Goal: Task Accomplishment & Management: Use online tool/utility

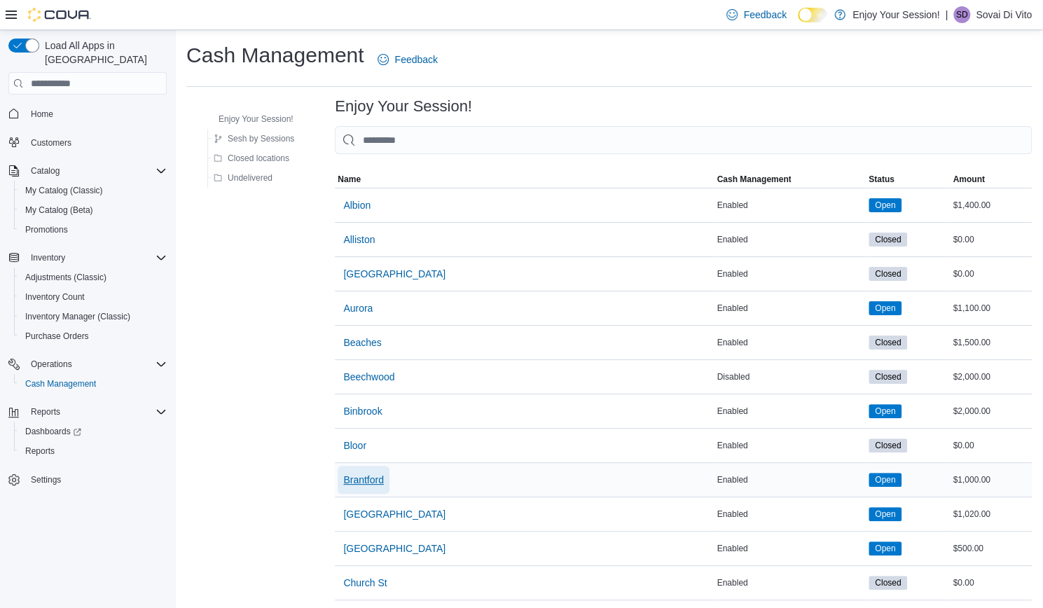
click at [364, 476] on span "Brantford" at bounding box center [363, 480] width 41 height 14
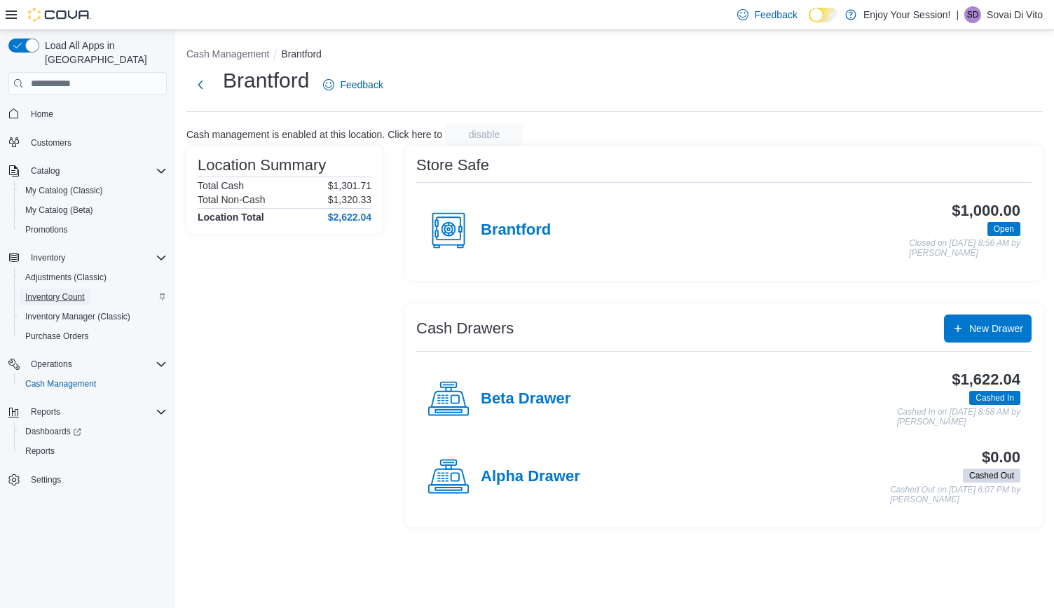
click at [54, 291] on span "Inventory Count" at bounding box center [55, 296] width 60 height 11
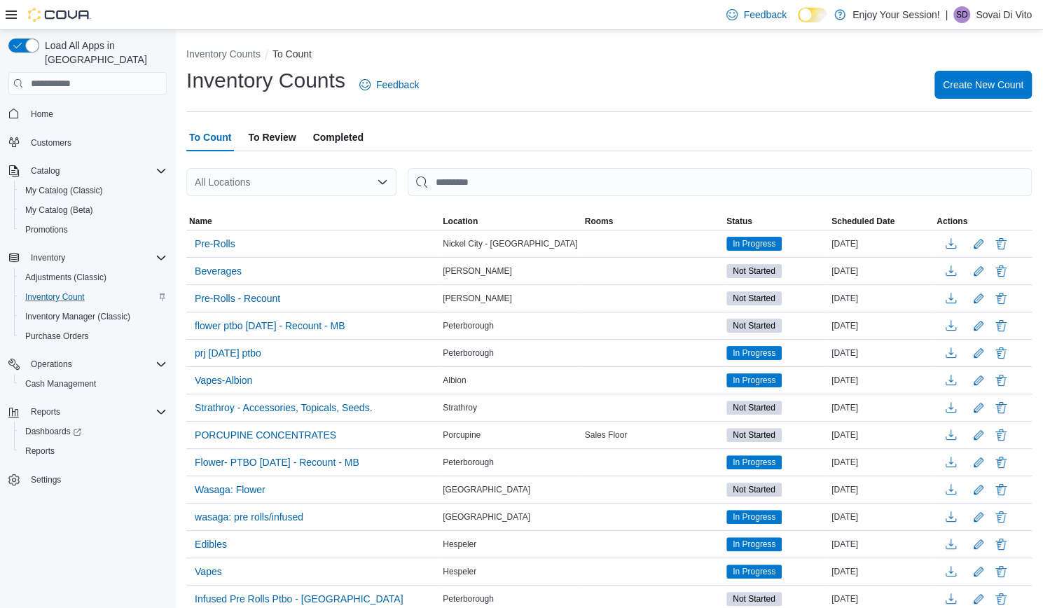
click at [240, 186] on div "All Locations" at bounding box center [291, 182] width 210 height 28
type input "***"
click at [238, 200] on span "Brantford" at bounding box center [253, 206] width 41 height 14
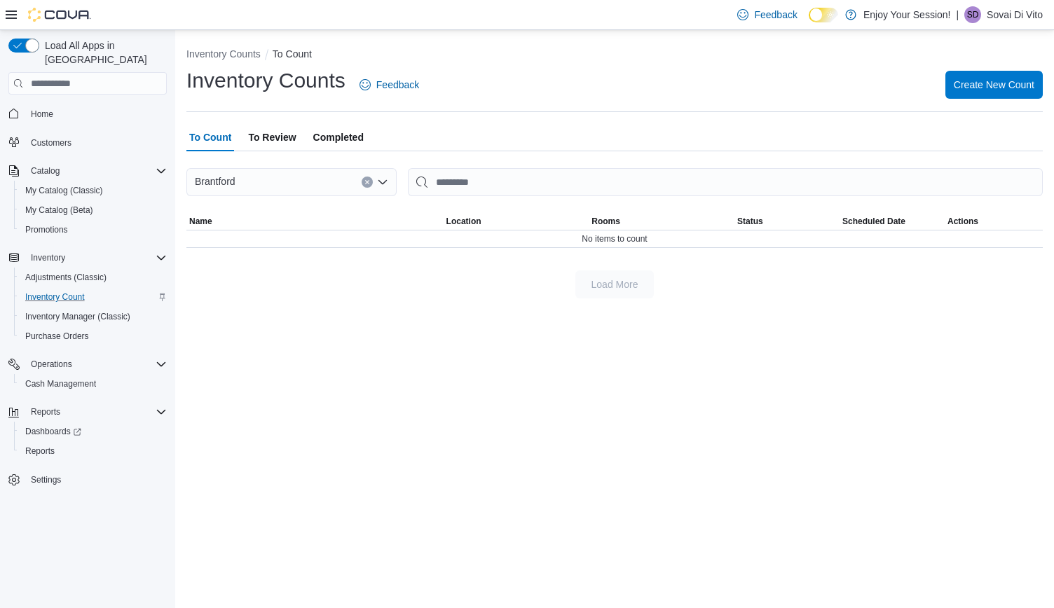
click at [277, 142] on span "To Review" at bounding box center [272, 137] width 48 height 28
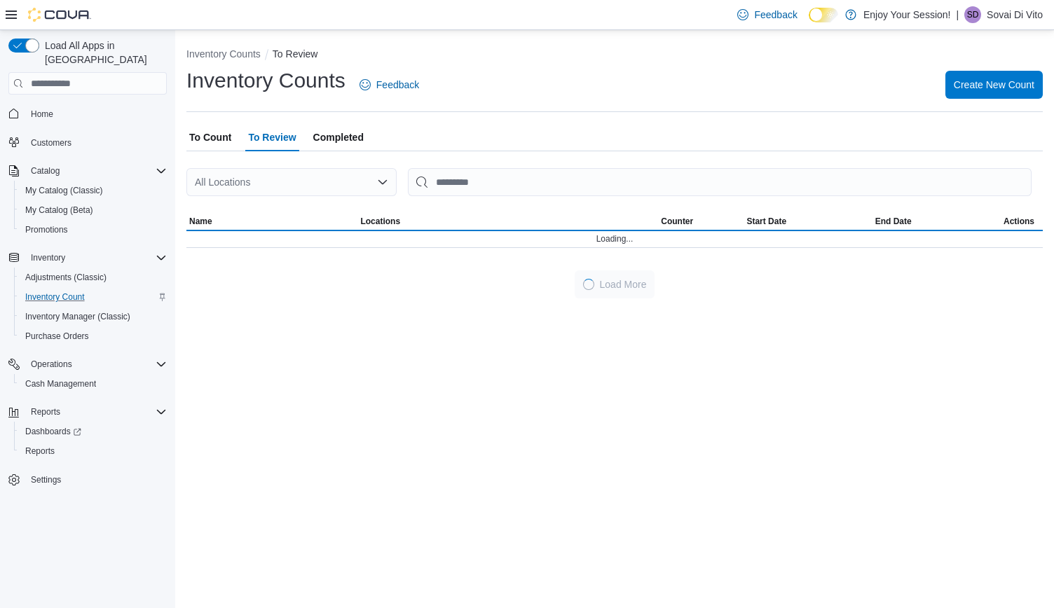
click at [263, 197] on div at bounding box center [614, 204] width 856 height 17
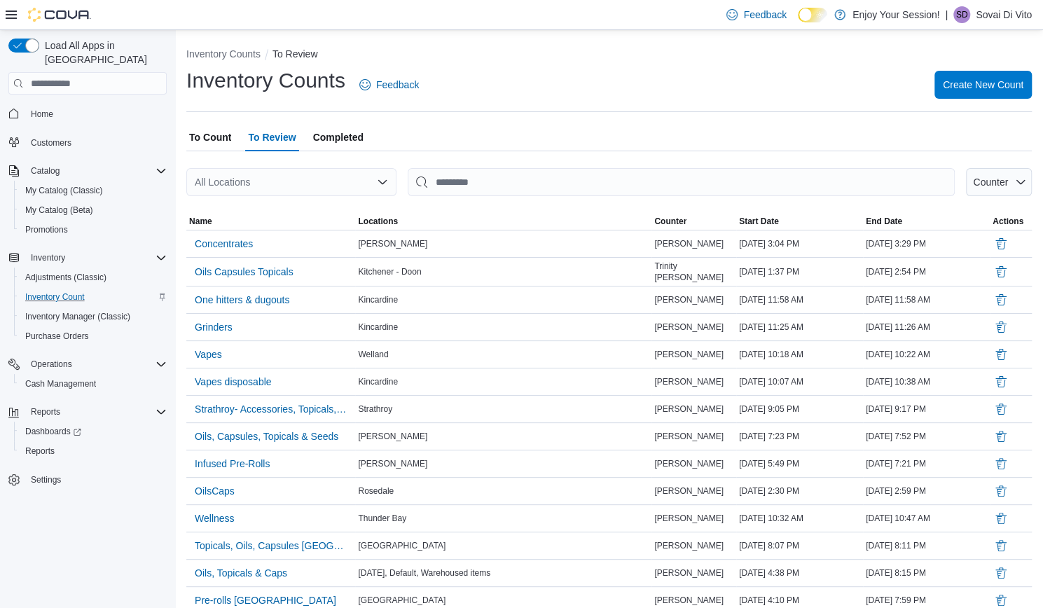
click at [259, 191] on div "All Locations" at bounding box center [291, 182] width 210 height 28
type input "***"
click at [251, 205] on span "Brantford" at bounding box center [253, 206] width 41 height 14
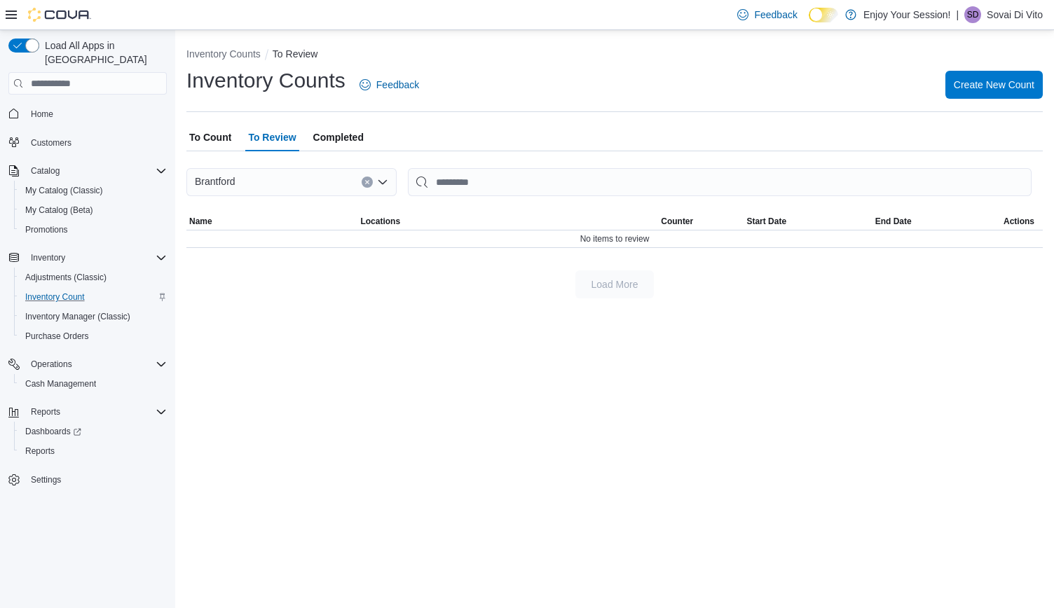
click at [348, 142] on span "Completed" at bounding box center [338, 137] width 50 height 28
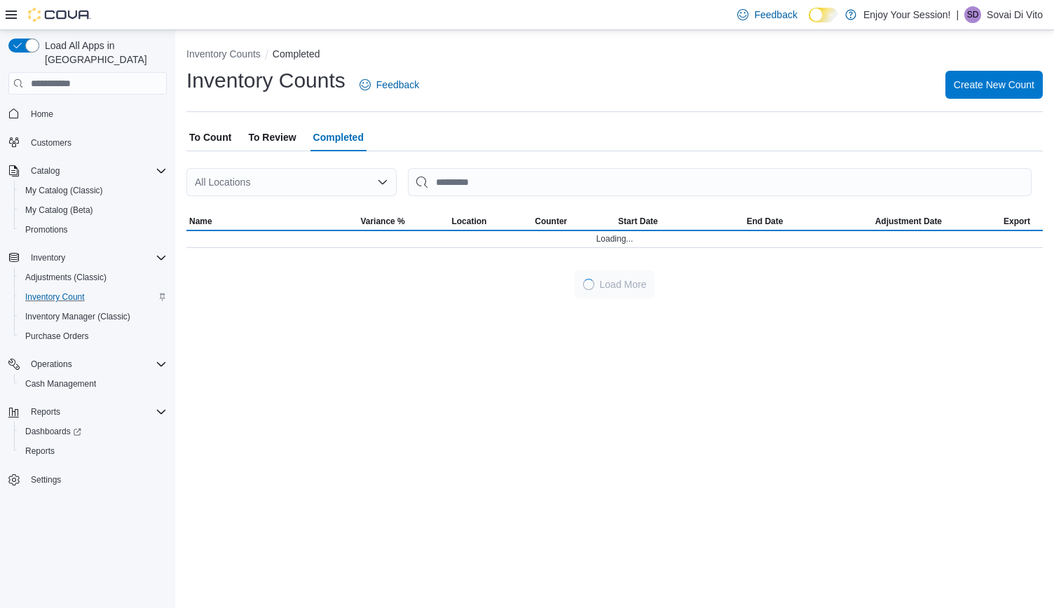
click at [303, 185] on div "All Locations" at bounding box center [291, 182] width 210 height 28
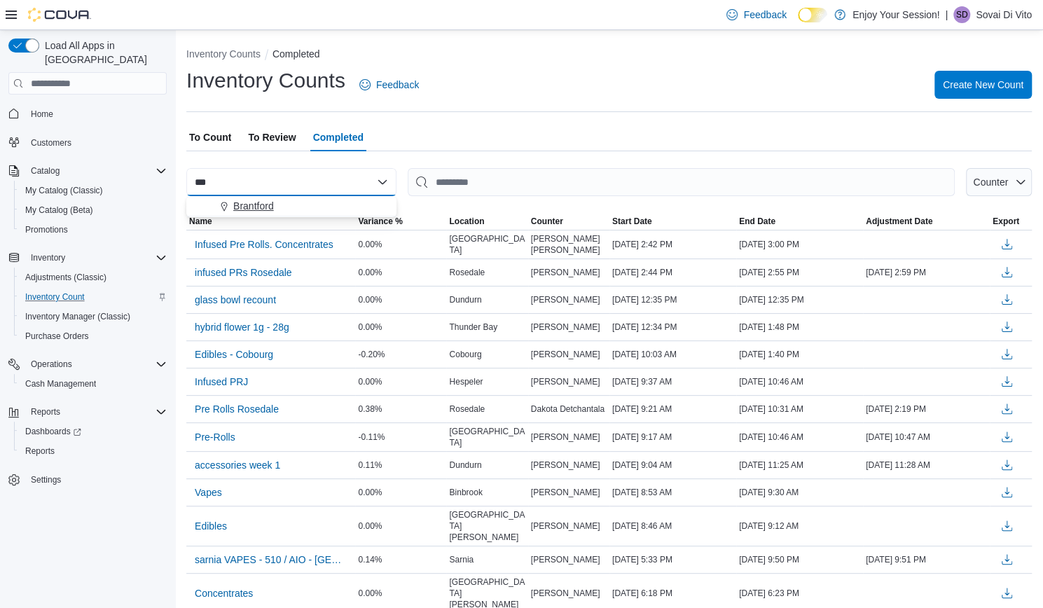
type input "***"
click at [260, 202] on span "Brantford" at bounding box center [253, 206] width 41 height 14
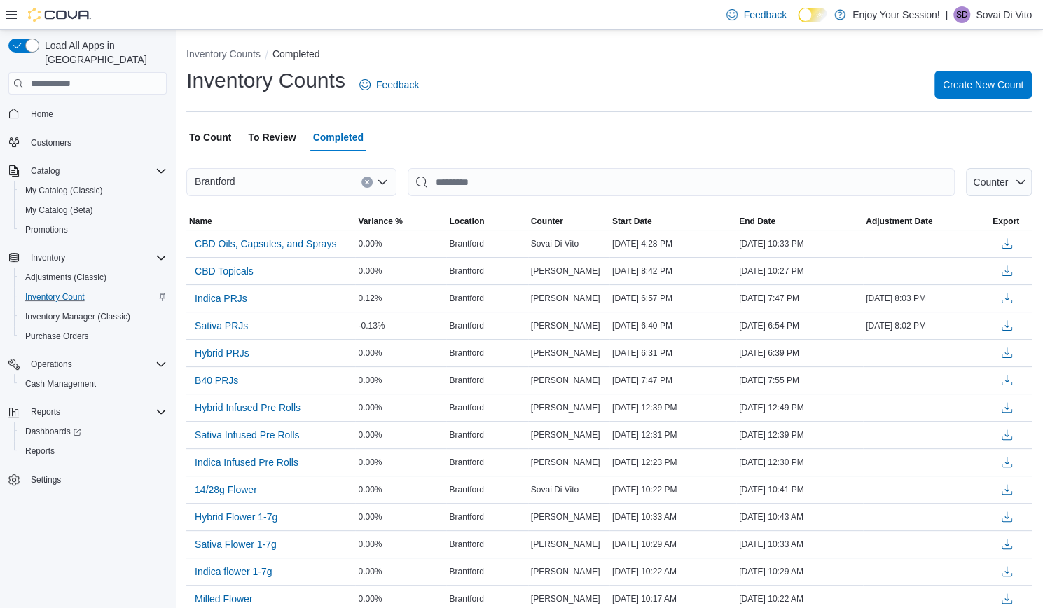
click at [214, 146] on span "To Count" at bounding box center [210, 137] width 42 height 28
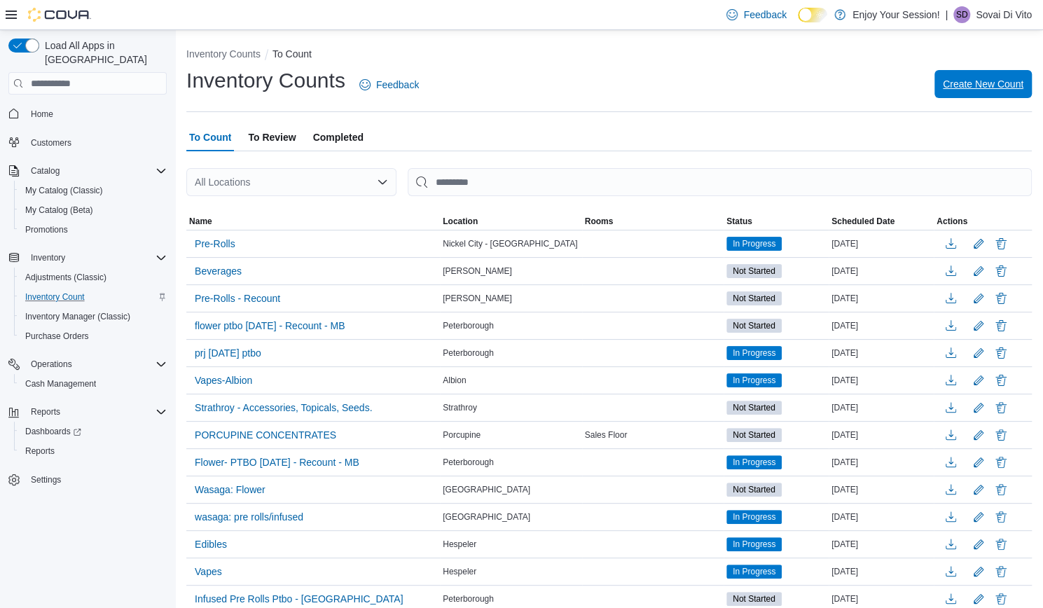
click at [975, 93] on span "Create New Count" at bounding box center [983, 84] width 81 height 28
